Goal: Information Seeking & Learning: Learn about a topic

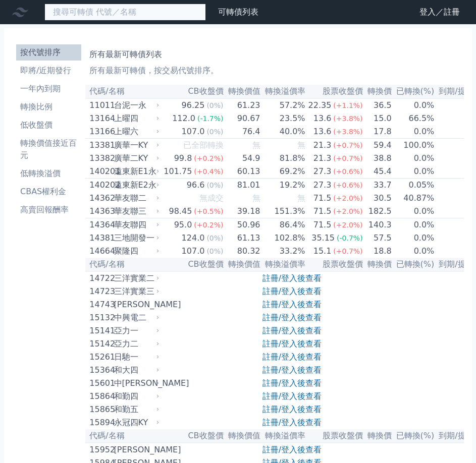
drag, startPoint x: 82, startPoint y: 12, endPoint x: 90, endPoint y: 10, distance: 8.9
click at [85, 12] on input at bounding box center [124, 12] width 161 height 17
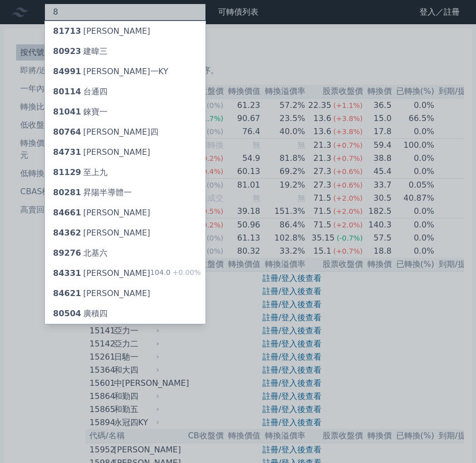
type input "8"
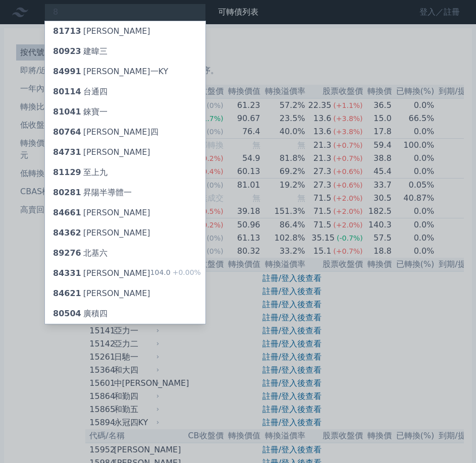
click at [435, 12] on div at bounding box center [238, 231] width 476 height 463
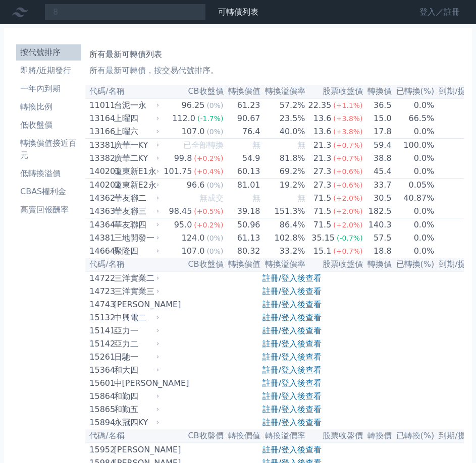
click at [435, 12] on link "登入／註冊" at bounding box center [439, 12] width 56 height 16
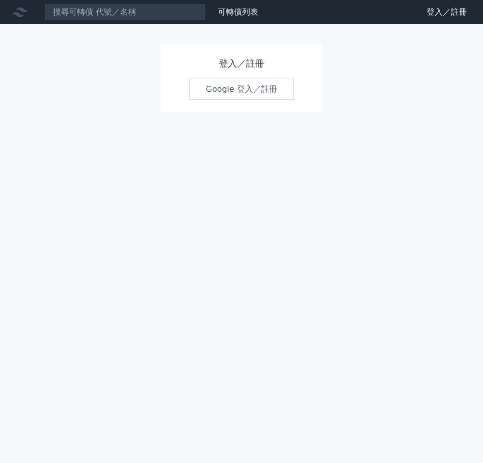
click at [216, 90] on link "Google 登入／註冊" at bounding box center [241, 89] width 105 height 21
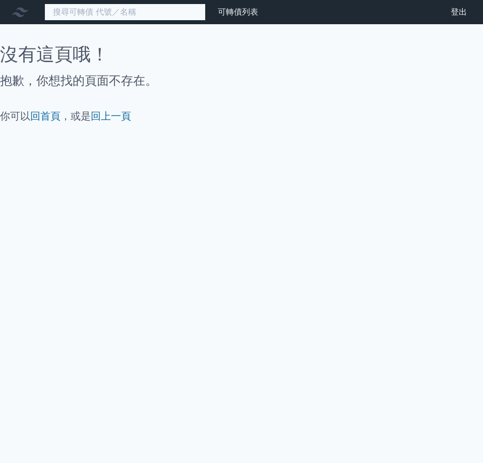
click at [127, 17] on input at bounding box center [124, 12] width 161 height 17
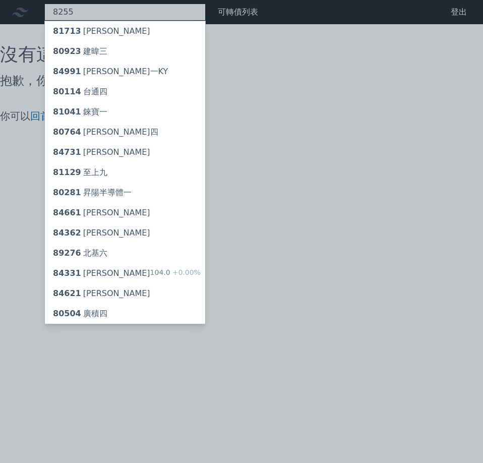
type input "8255"
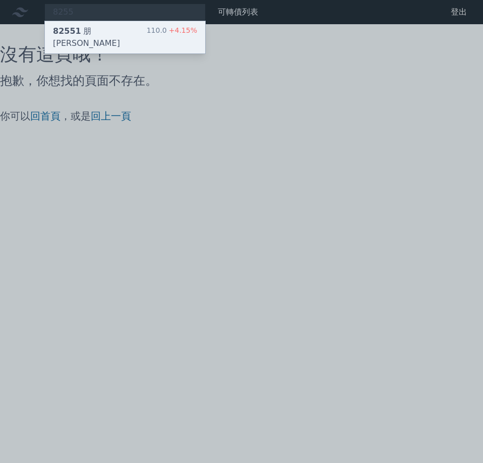
click at [80, 31] on div "82551 朋程一" at bounding box center [100, 37] width 94 height 24
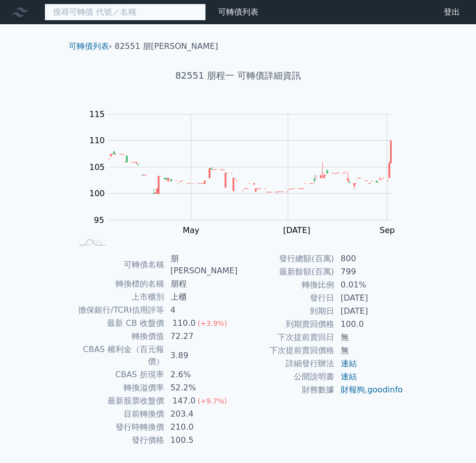
click at [76, 7] on input at bounding box center [124, 12] width 161 height 17
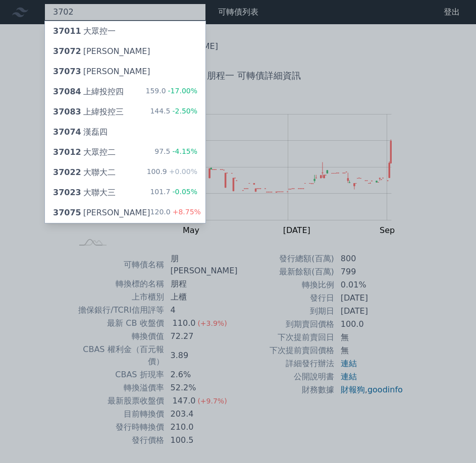
type input "3702"
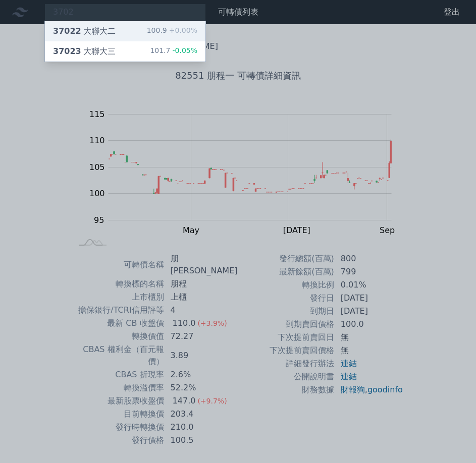
click at [79, 31] on div "37022 大聯大二" at bounding box center [84, 31] width 63 height 12
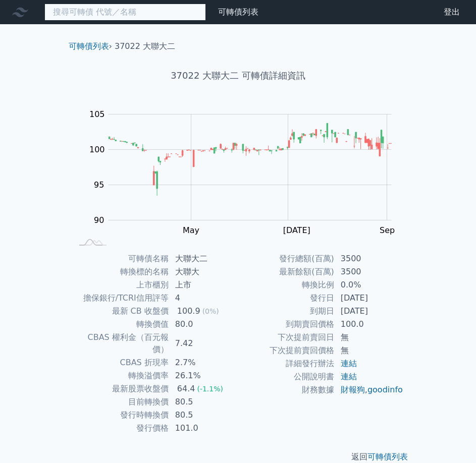
click at [115, 19] on input at bounding box center [124, 12] width 161 height 17
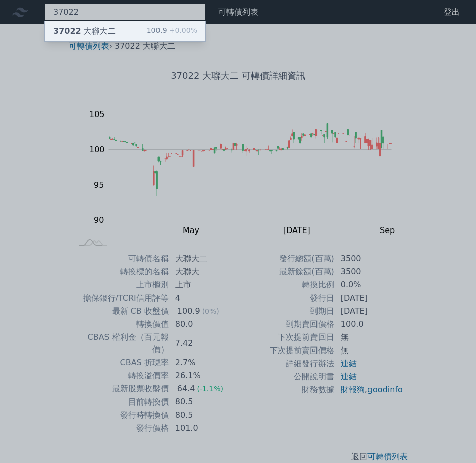
type input "37022"
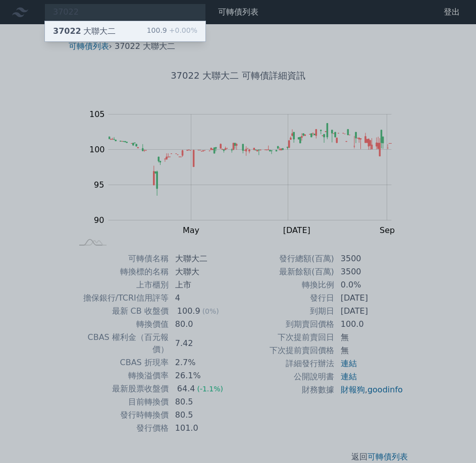
click at [107, 31] on div "37022 大聯大二" at bounding box center [84, 31] width 63 height 12
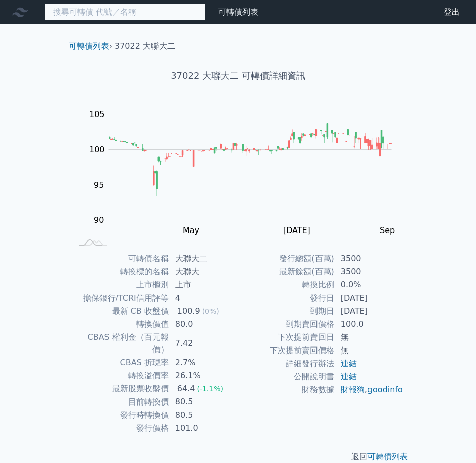
click at [84, 12] on input at bounding box center [124, 12] width 161 height 17
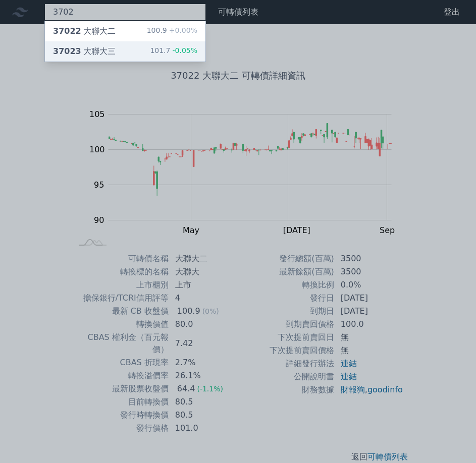
type input "3702"
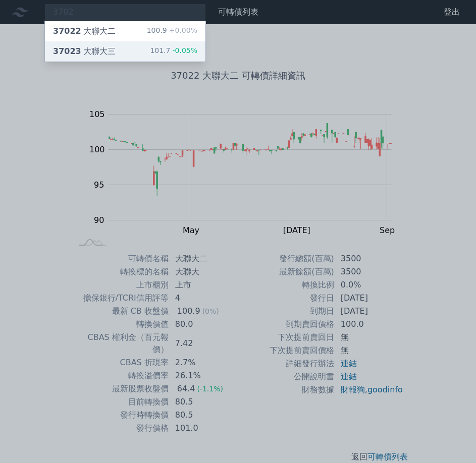
click at [84, 54] on div "37023 大聯大三" at bounding box center [84, 51] width 63 height 12
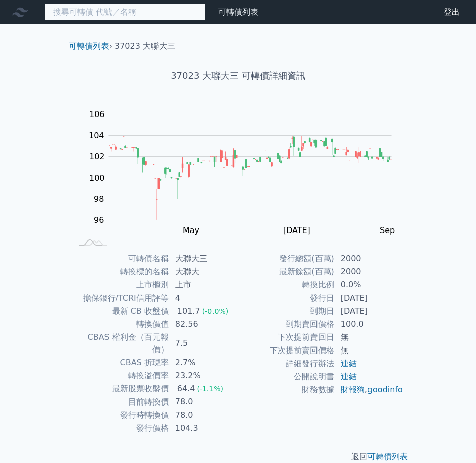
click at [104, 12] on input at bounding box center [124, 12] width 161 height 17
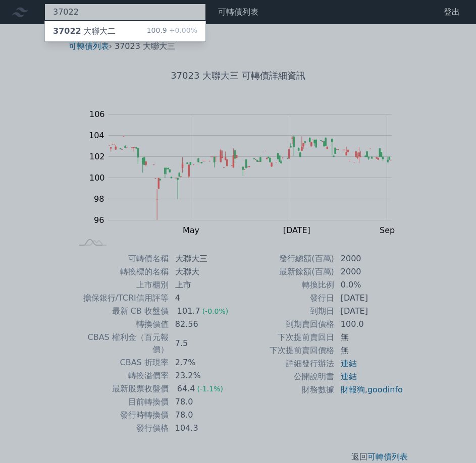
type input "37022"
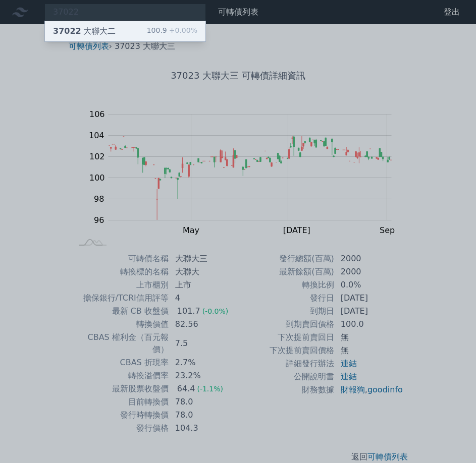
click at [86, 32] on div "37022 大聯大二" at bounding box center [84, 31] width 63 height 12
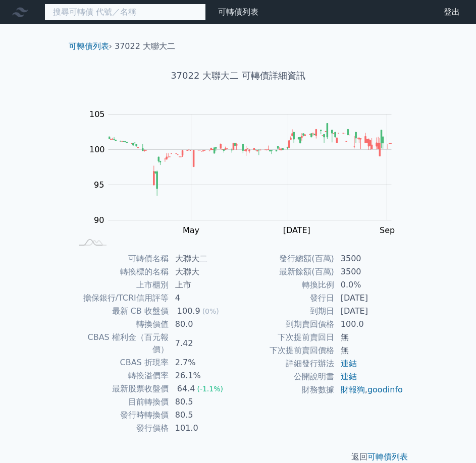
click at [85, 8] on input at bounding box center [124, 12] width 161 height 17
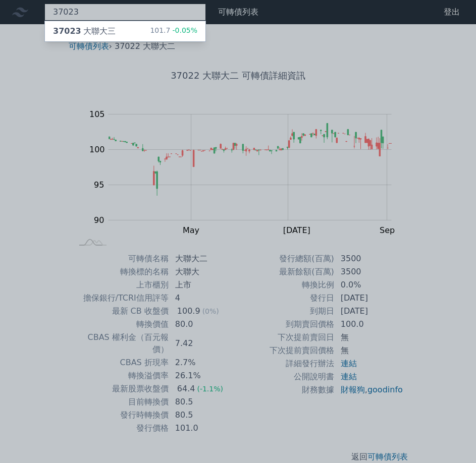
type input "37023"
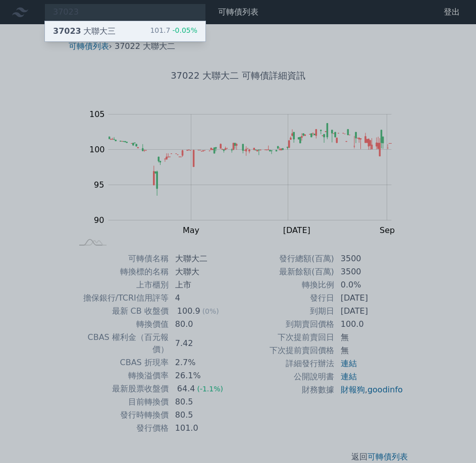
click at [59, 34] on span "37023" at bounding box center [67, 31] width 28 height 10
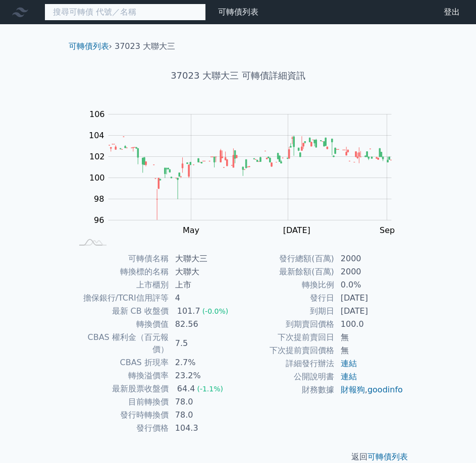
click at [106, 13] on input at bounding box center [124, 12] width 161 height 17
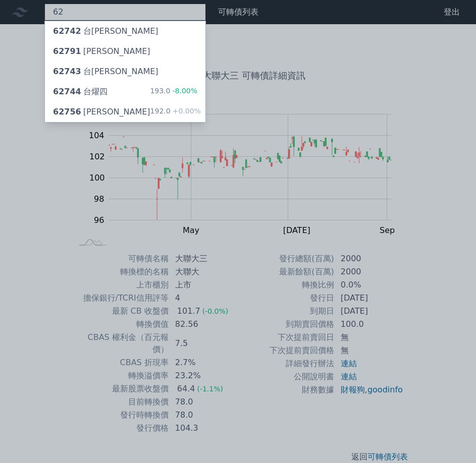
type input "6"
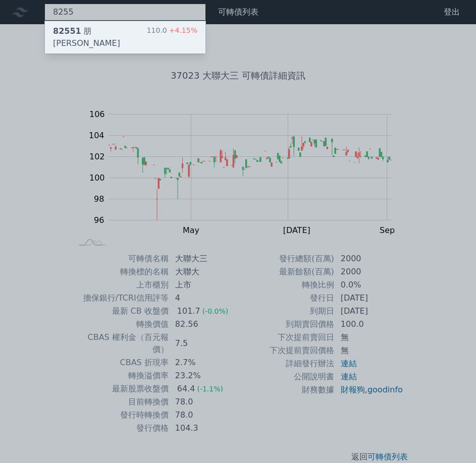
type input "8255"
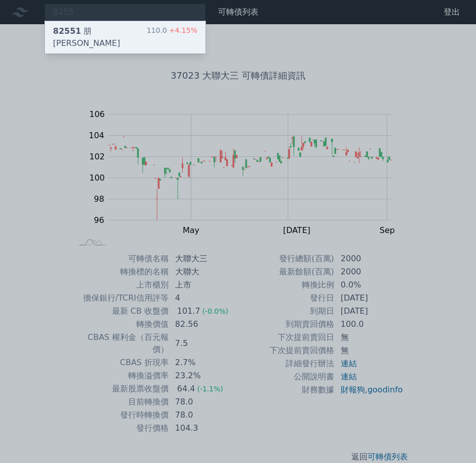
click at [87, 34] on div "82551 朋程一" at bounding box center [100, 37] width 94 height 24
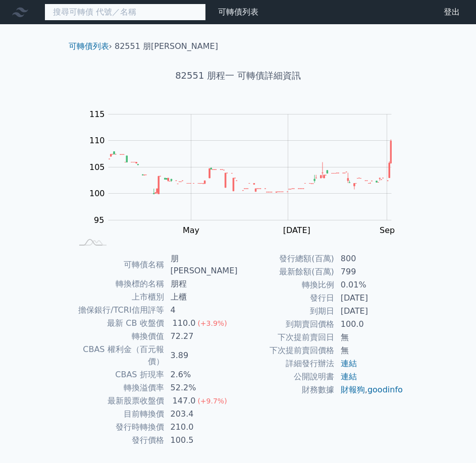
click at [125, 10] on input at bounding box center [124, 12] width 161 height 17
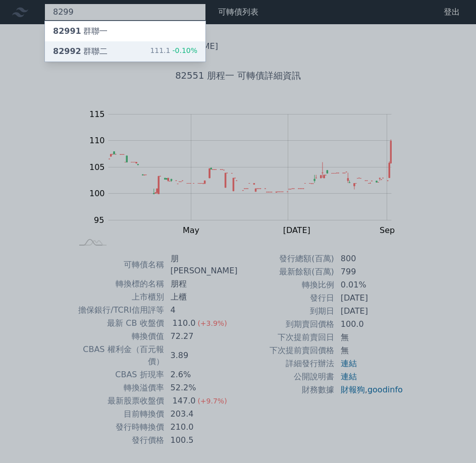
type input "8299"
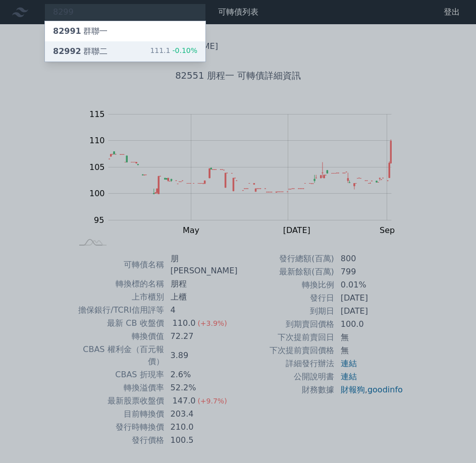
click at [89, 50] on div "82992 群聯二" at bounding box center [80, 51] width 54 height 12
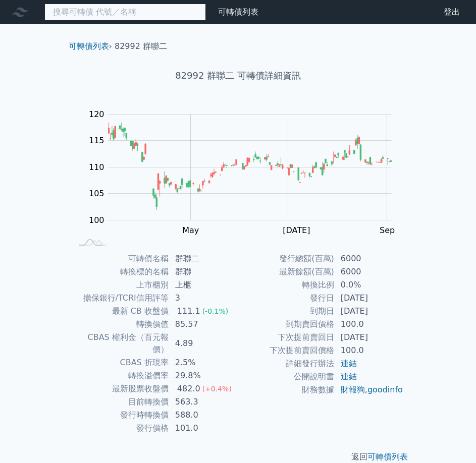
click at [91, 16] on input at bounding box center [124, 12] width 161 height 17
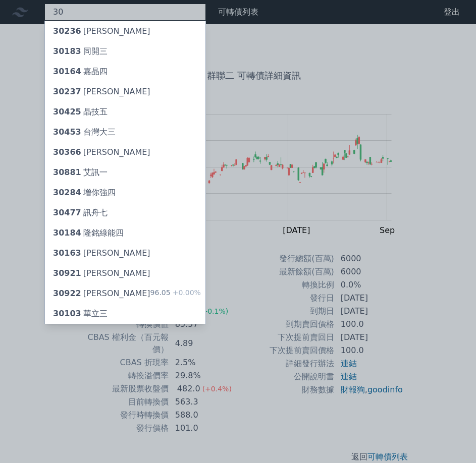
type input "3"
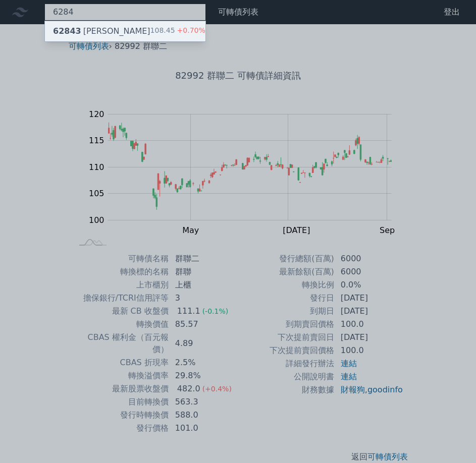
type input "6284"
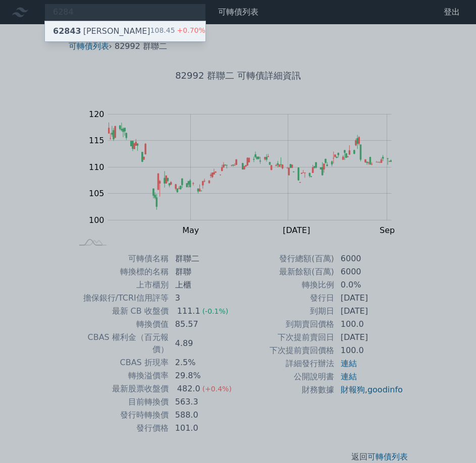
click at [95, 30] on div "62843 佳邦三" at bounding box center [101, 31] width 97 height 12
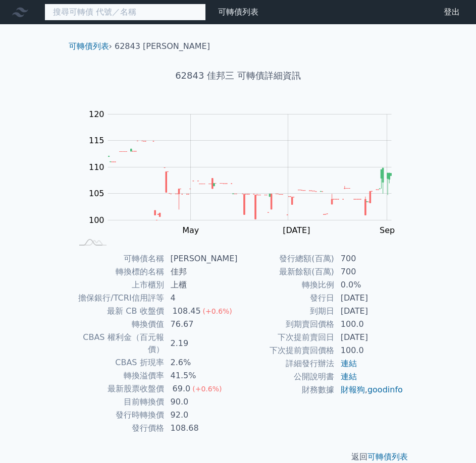
click at [76, 12] on input at bounding box center [124, 12] width 161 height 17
paste input "啟碁"
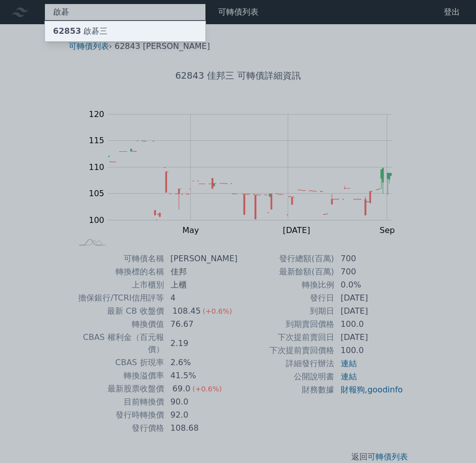
type input "啟碁"
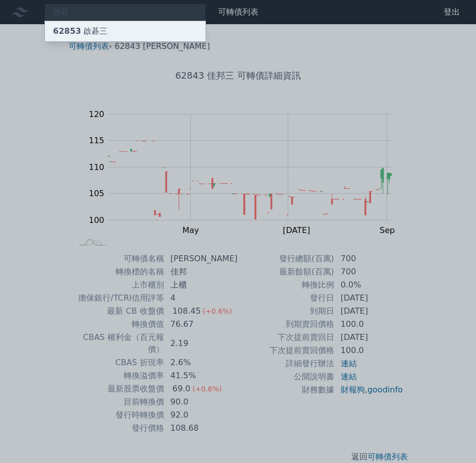
click at [75, 32] on span "62853" at bounding box center [67, 31] width 28 height 10
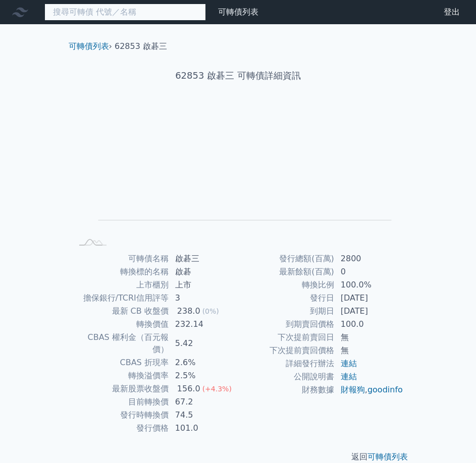
click at [129, 8] on input at bounding box center [124, 12] width 161 height 17
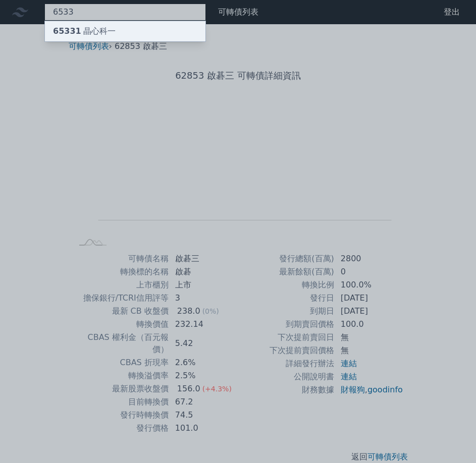
type input "6533"
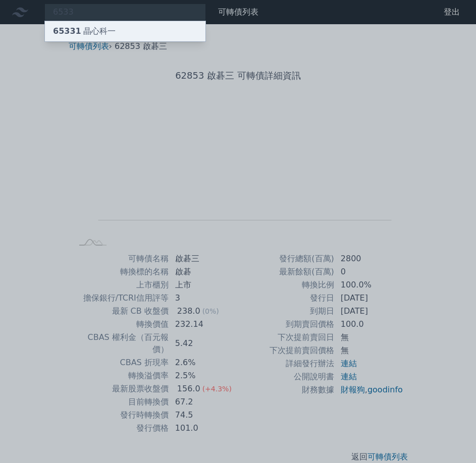
click at [91, 29] on div "65331 晶心科一" at bounding box center [84, 31] width 63 height 12
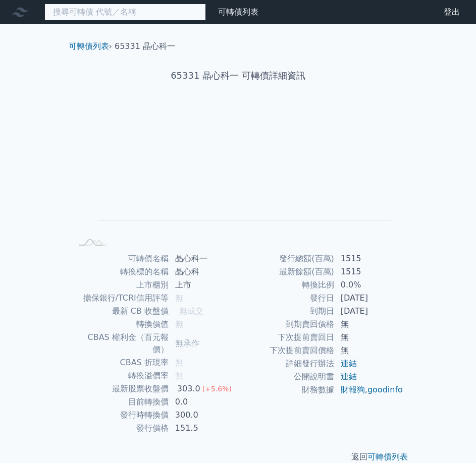
click at [101, 14] on input at bounding box center [124, 12] width 161 height 17
click at [159, 15] on input at bounding box center [124, 12] width 161 height 17
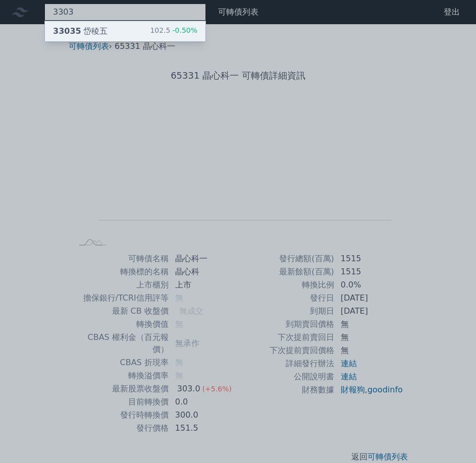
type input "3303"
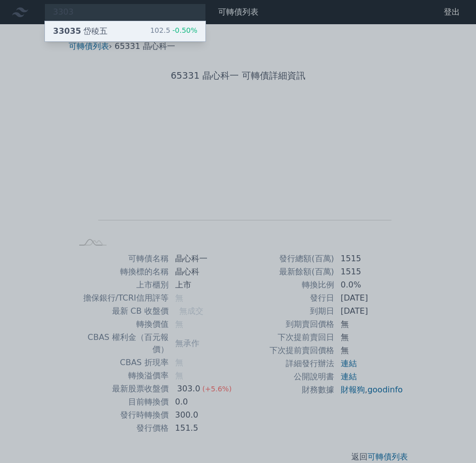
click at [105, 33] on div "33035 岱稜五 102.5 -0.50%" at bounding box center [125, 31] width 160 height 20
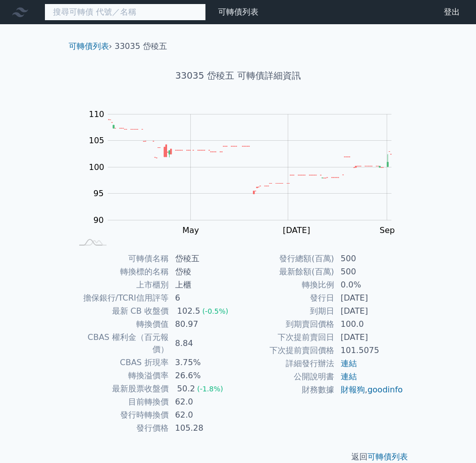
click at [141, 4] on input at bounding box center [124, 12] width 161 height 17
paste input "3034"
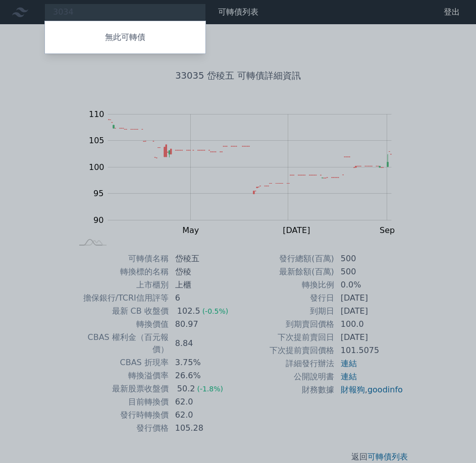
click at [91, 12] on div at bounding box center [238, 231] width 476 height 463
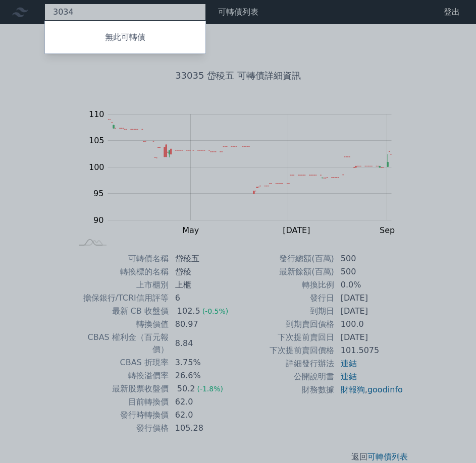
click at [77, 13] on div "3034 無此可轉債" at bounding box center [124, 12] width 161 height 17
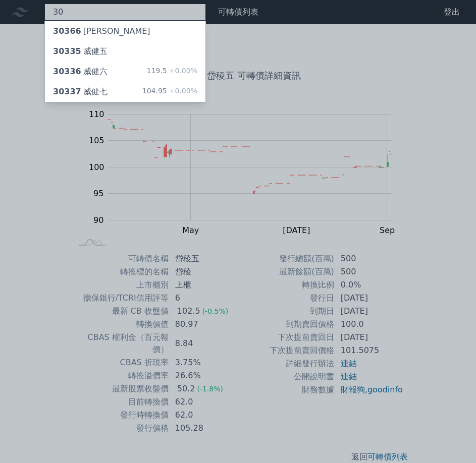
type input "3"
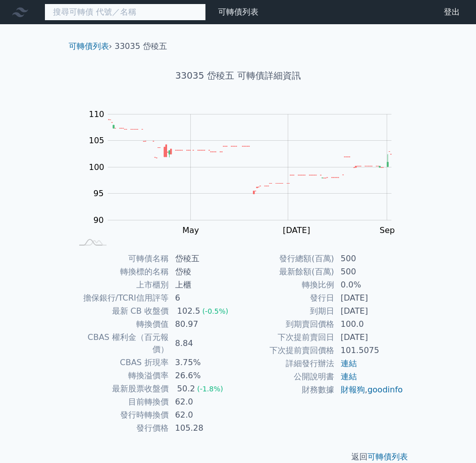
paste input "6138"
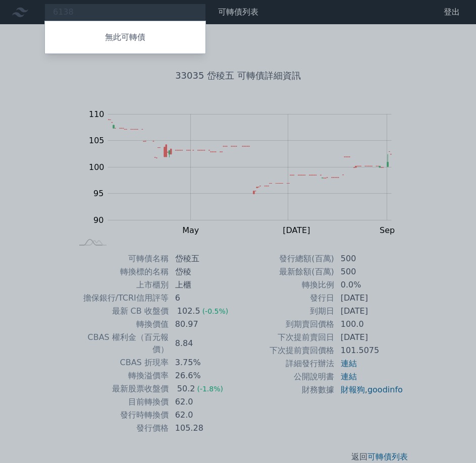
click at [71, 14] on div at bounding box center [238, 231] width 476 height 463
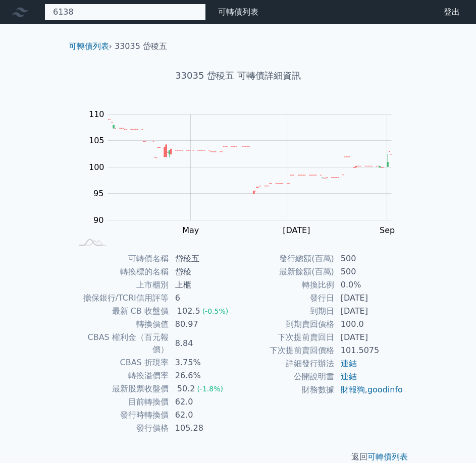
click at [71, 13] on div "6138 無此可轉債" at bounding box center [124, 12] width 161 height 17
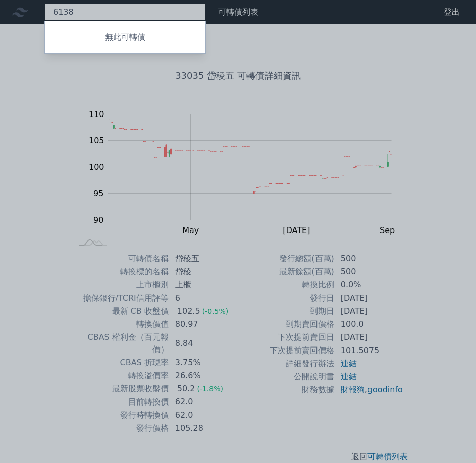
paste input "2385"
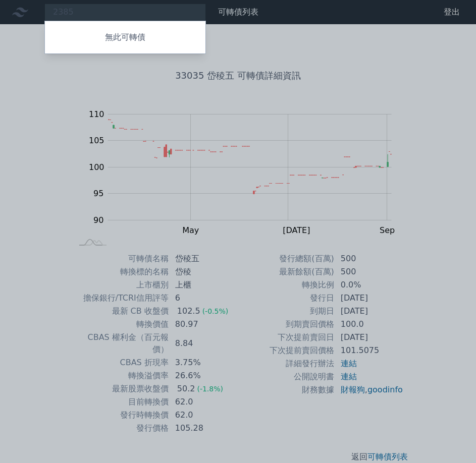
click at [71, 13] on div at bounding box center [238, 231] width 476 height 463
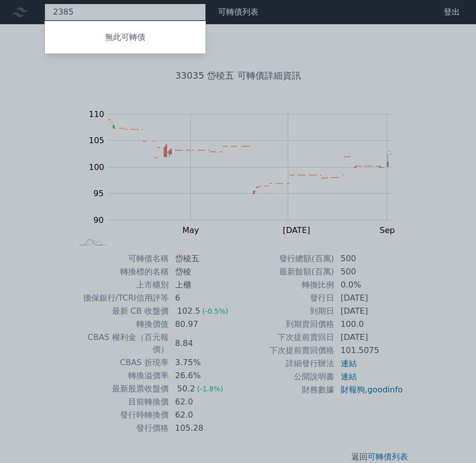
click at [71, 13] on div "2385 無此可轉債" at bounding box center [124, 12] width 161 height 17
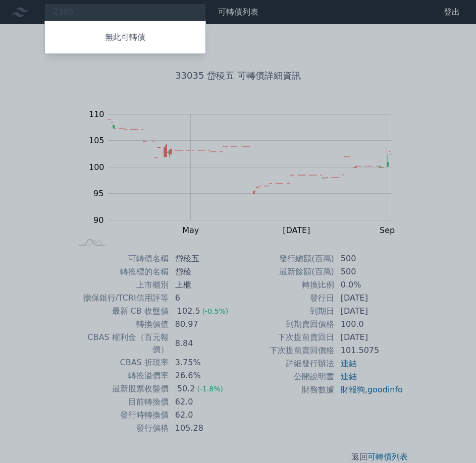
click at [71, 13] on div at bounding box center [238, 231] width 476 height 463
click at [80, 12] on div at bounding box center [238, 231] width 476 height 463
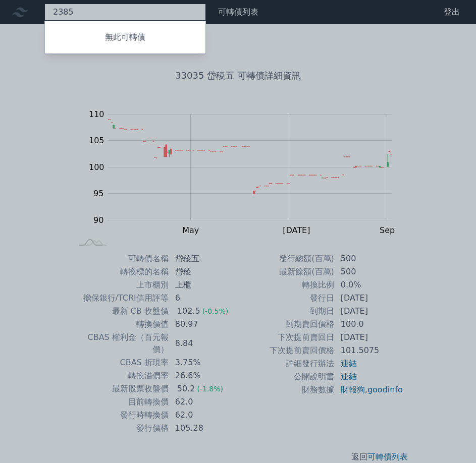
drag, startPoint x: 79, startPoint y: 13, endPoint x: 46, endPoint y: 18, distance: 33.7
click at [46, 18] on div "2385 無此可轉債" at bounding box center [124, 12] width 161 height 17
paste input "6104"
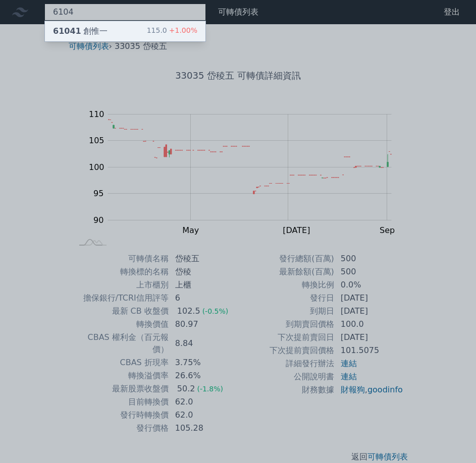
type input "6104"
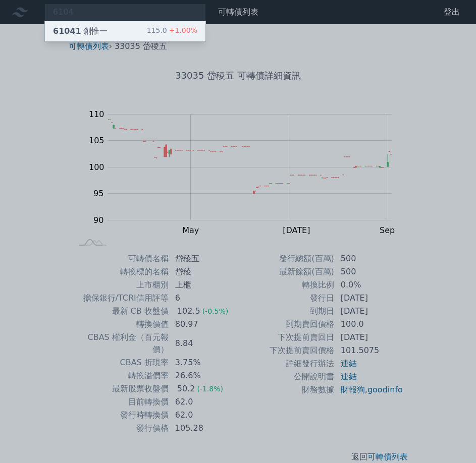
click at [66, 29] on span "61041" at bounding box center [67, 31] width 28 height 10
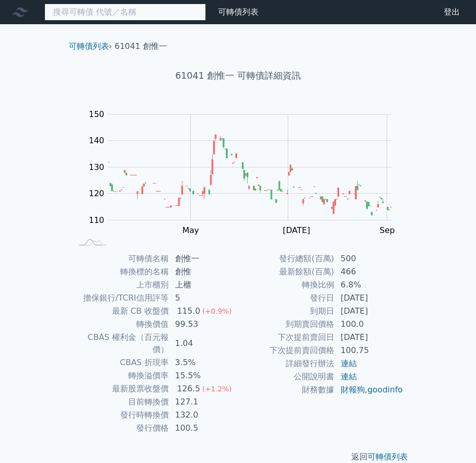
click at [84, 16] on input at bounding box center [124, 12] width 161 height 17
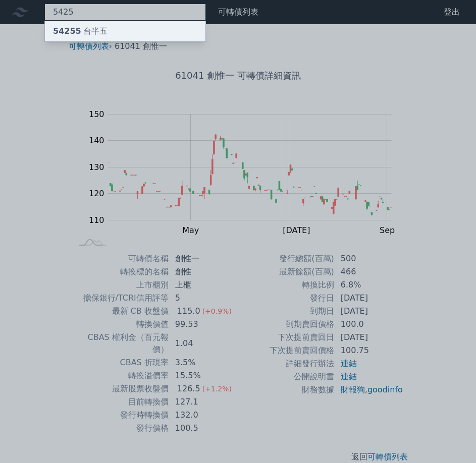
type input "5425"
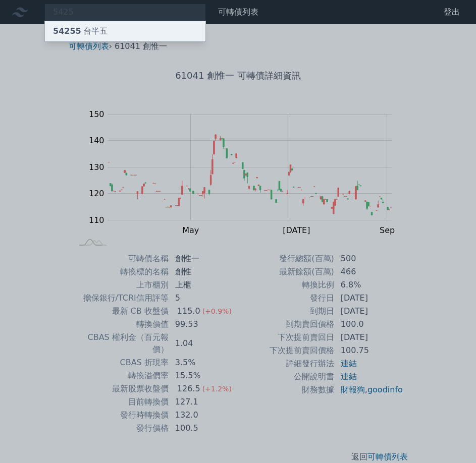
click at [86, 36] on div "54255 台半五" at bounding box center [80, 31] width 54 height 12
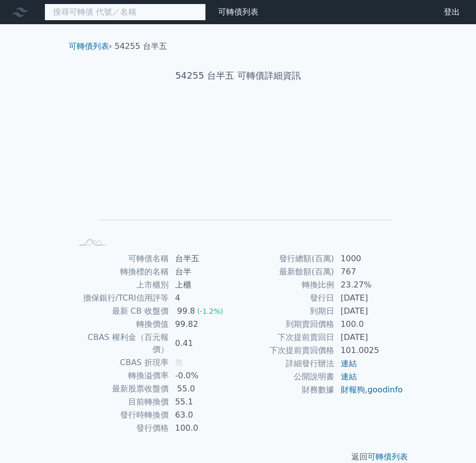
click at [93, 18] on input at bounding box center [124, 12] width 161 height 17
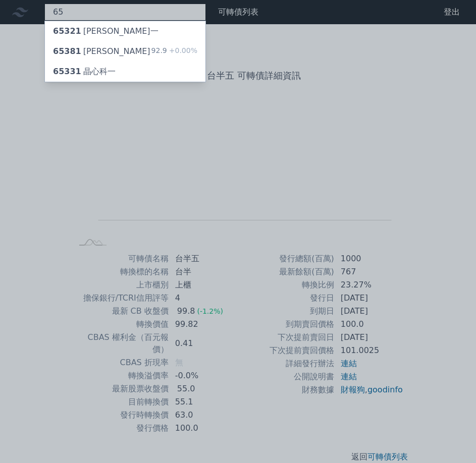
type input "6"
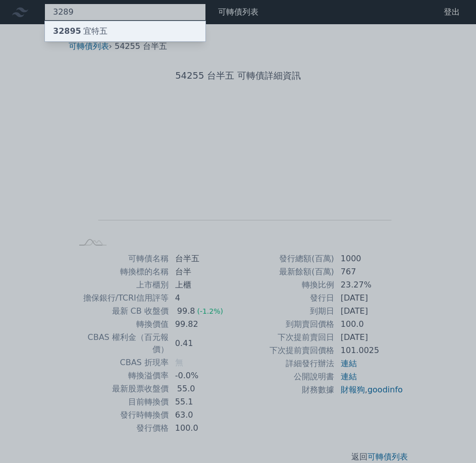
type input "3289"
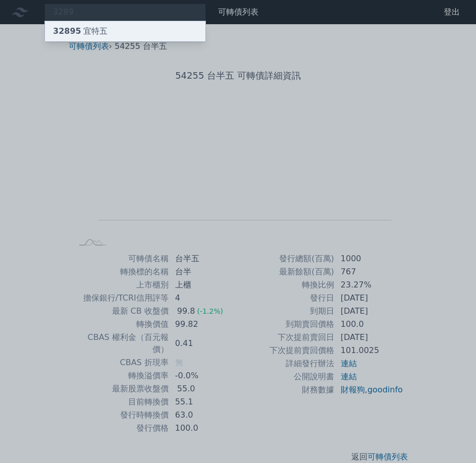
click at [85, 29] on div "32895 宜特五" at bounding box center [80, 31] width 54 height 12
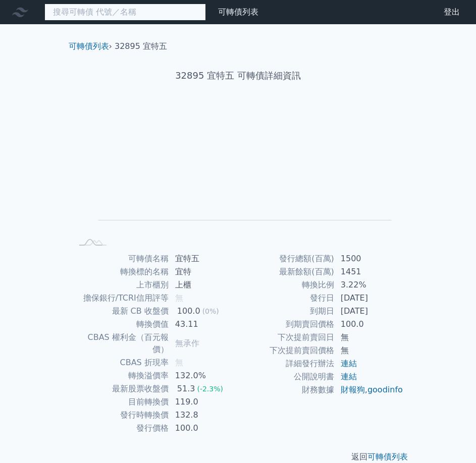
click at [85, 9] on input at bounding box center [124, 12] width 161 height 17
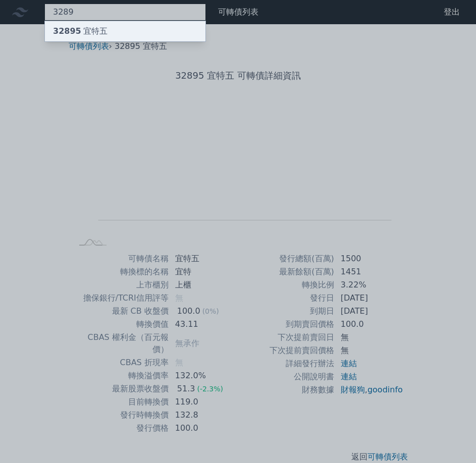
type input "3289"
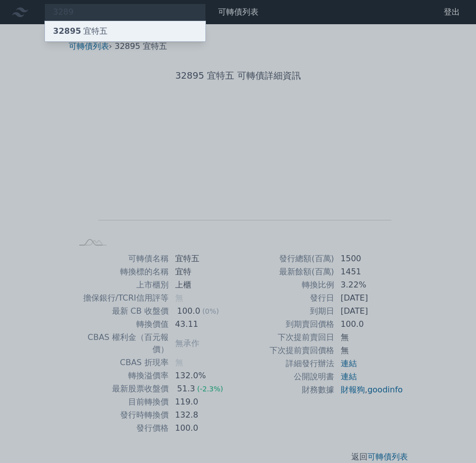
click at [85, 29] on div "32895 宜特五" at bounding box center [80, 31] width 54 height 12
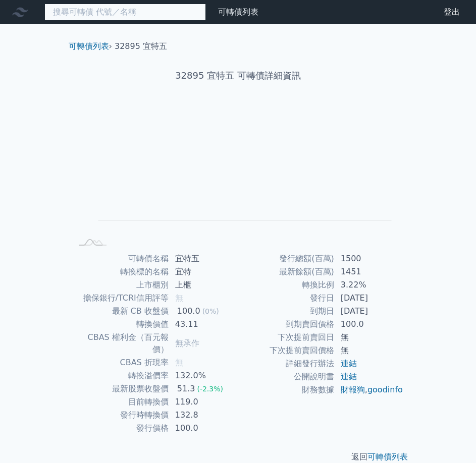
click at [85, 12] on input at bounding box center [124, 12] width 161 height 17
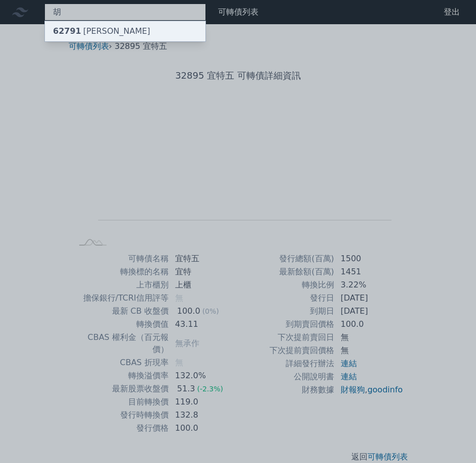
type input "胡"
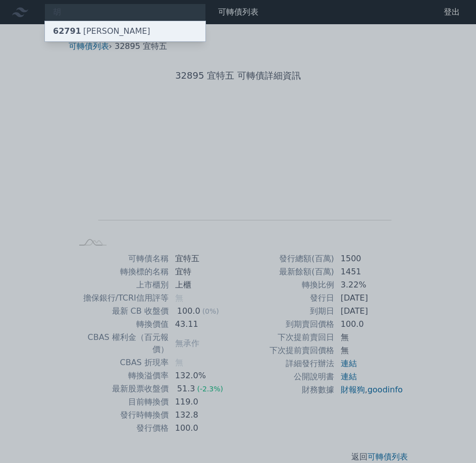
click at [81, 30] on div "胡 62791 胡連一 可轉債列表 財務數據 可轉債列表 財務數據 登出 登出 可轉債列表 › 32895 宜特五 32895 宜特五 可轉債詳細資訊 Zoo…" at bounding box center [238, 239] width 476 height 479
click at [81, 30] on div "62791 胡連一" at bounding box center [101, 31] width 97 height 12
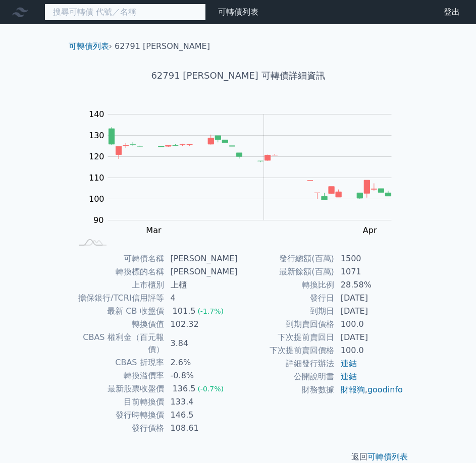
click at [63, 8] on input at bounding box center [124, 12] width 161 height 17
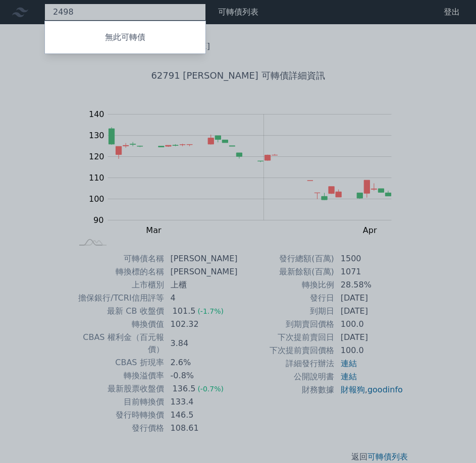
type input "2498"
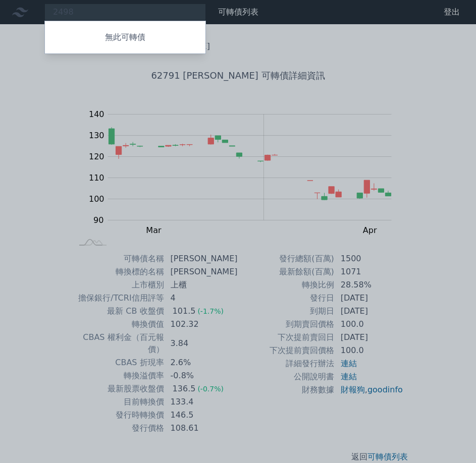
click at [111, 8] on div at bounding box center [238, 231] width 476 height 463
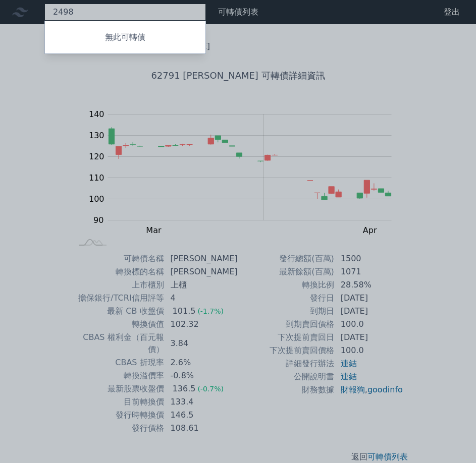
click at [110, 8] on div "2498 無此可轉債" at bounding box center [124, 12] width 161 height 17
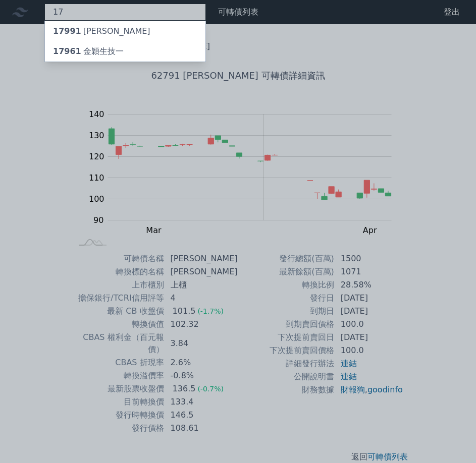
type input "1"
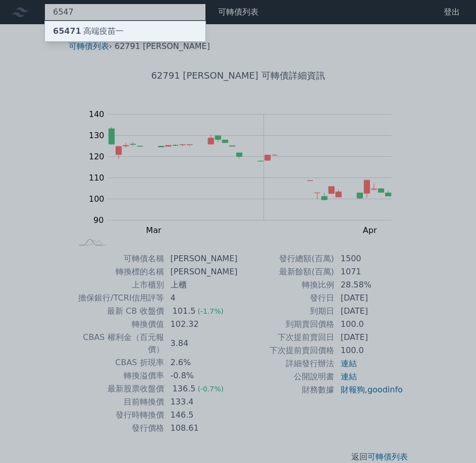
type input "6547"
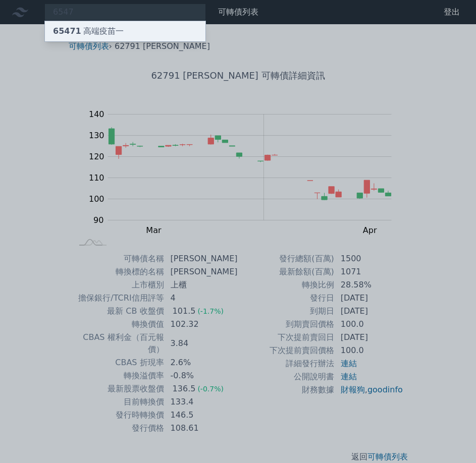
click at [80, 31] on div "65471 高端疫苗一" at bounding box center [88, 31] width 71 height 12
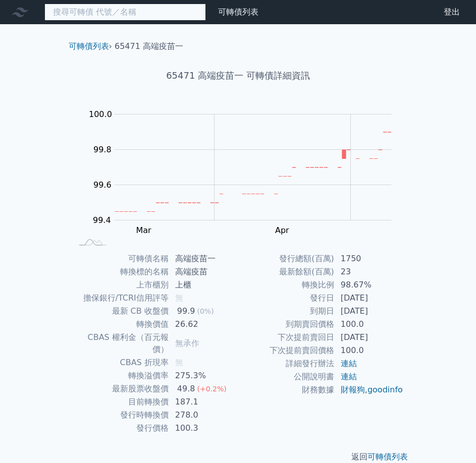
click at [69, 14] on input at bounding box center [124, 12] width 161 height 17
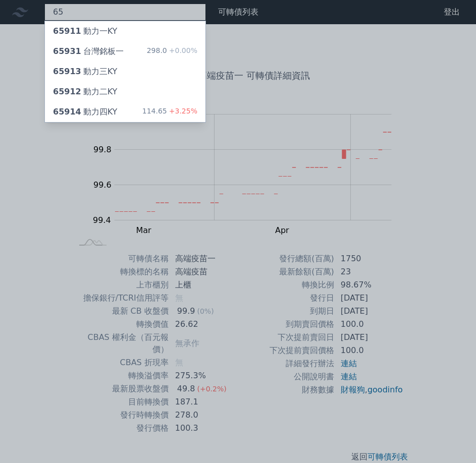
type input "6"
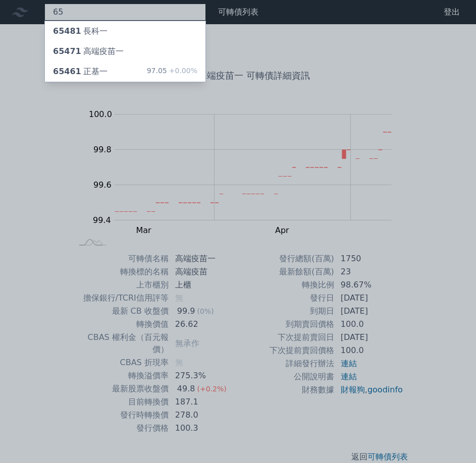
type input "6"
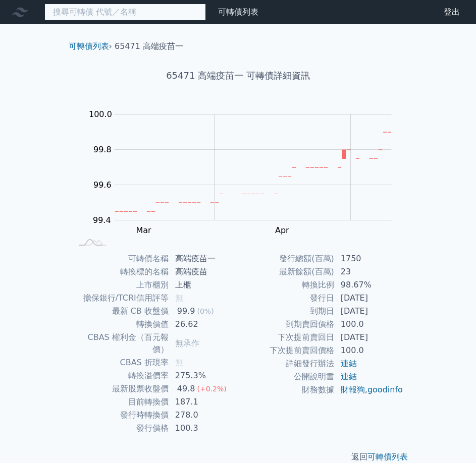
click at [73, 13] on input at bounding box center [124, 12] width 161 height 17
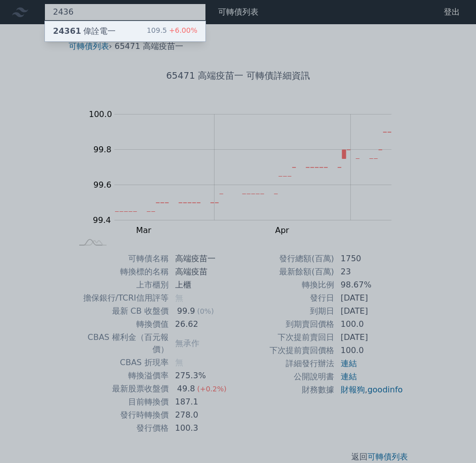
type input "2436"
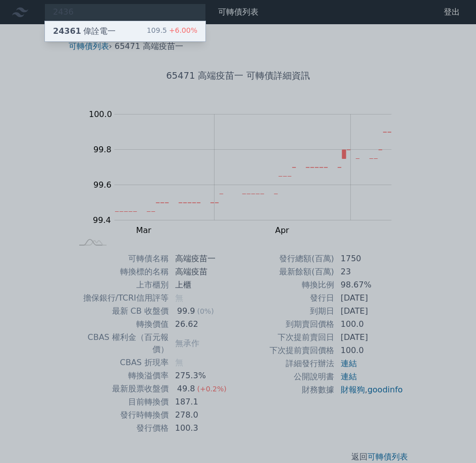
click at [79, 31] on div "24361 偉詮電一" at bounding box center [84, 31] width 63 height 12
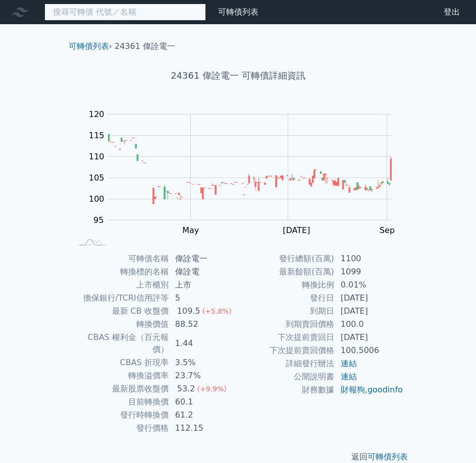
click at [126, 9] on input at bounding box center [124, 12] width 161 height 17
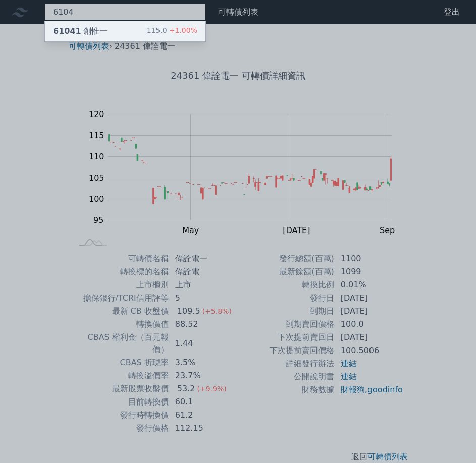
type input "6104"
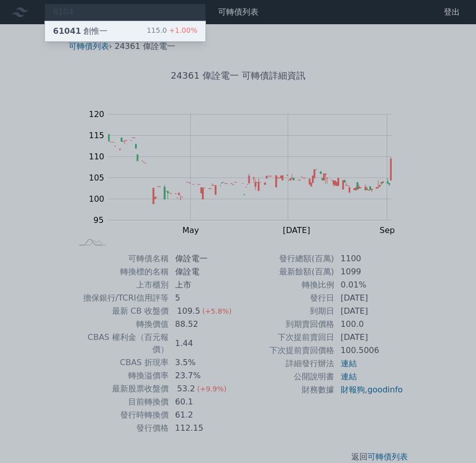
click at [90, 30] on div "61041 創惟一" at bounding box center [80, 31] width 54 height 12
